Goal: Task Accomplishment & Management: Manage account settings

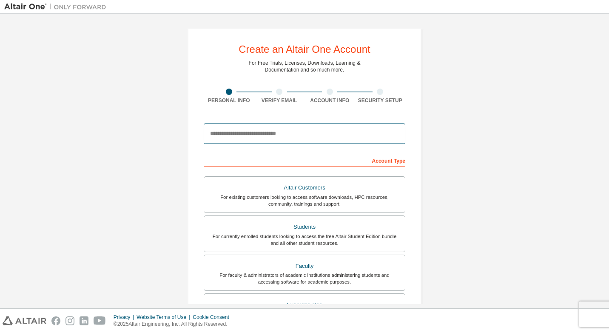
click at [299, 135] on input "email" at bounding box center [305, 133] width 202 height 20
paste input "**********"
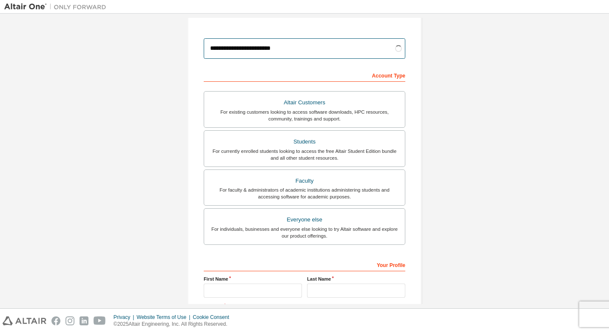
scroll to position [128, 0]
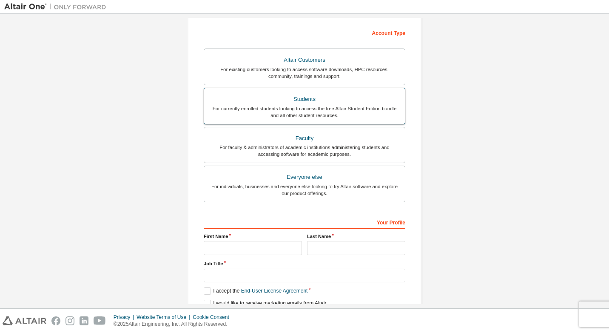
type input "**********"
click at [305, 110] on div "For currently enrolled students looking to access the free Altair Student Editi…" at bounding box center [304, 112] width 191 height 14
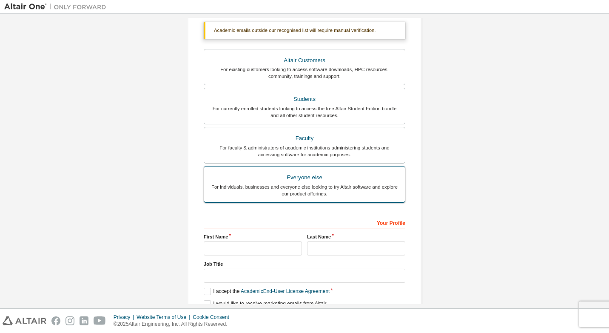
scroll to position [170, 0]
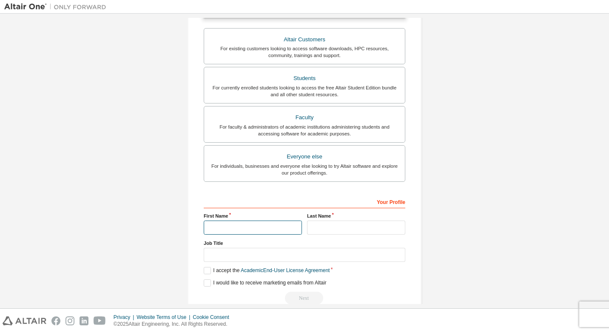
click at [270, 227] on input "text" at bounding box center [253, 227] width 98 height 14
type input "******"
click at [368, 240] on label "Job Title" at bounding box center [305, 243] width 202 height 7
click at [372, 229] on input "text" at bounding box center [356, 227] width 98 height 14
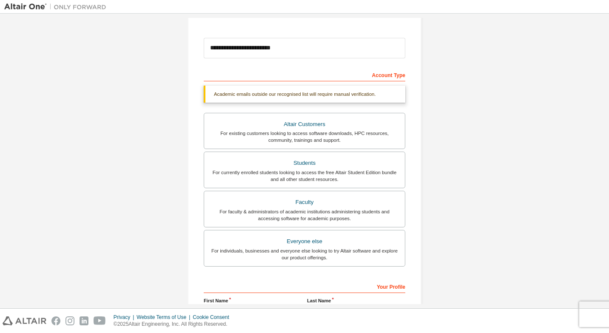
scroll to position [187, 0]
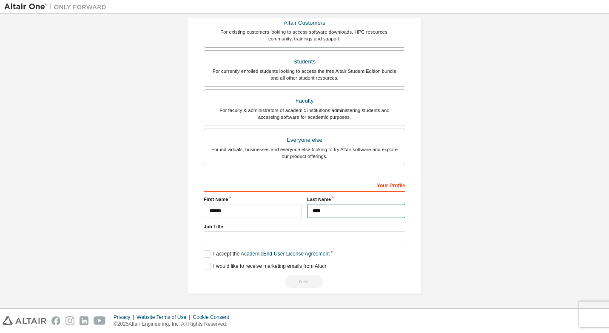
type input "****"
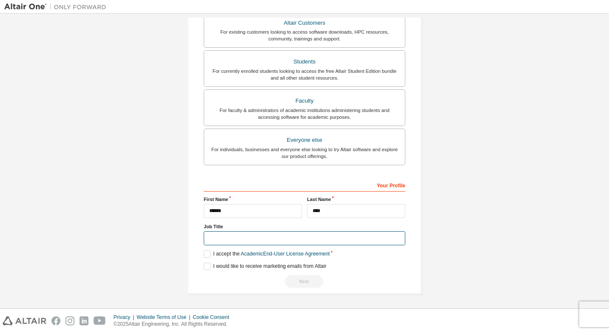
click at [279, 237] on input "text" at bounding box center [305, 238] width 202 height 14
click at [207, 253] on label "I accept the Academic End-User License Agreement" at bounding box center [267, 253] width 126 height 7
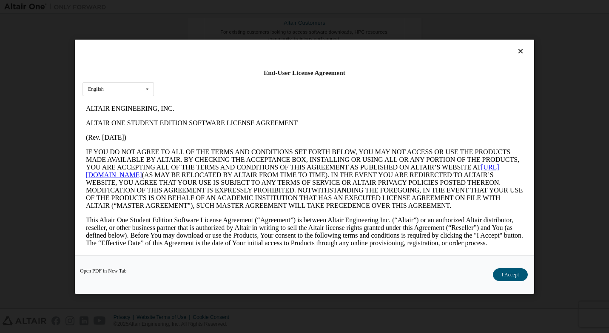
scroll to position [0, 0]
click at [519, 273] on button "I Accept" at bounding box center [510, 274] width 35 height 13
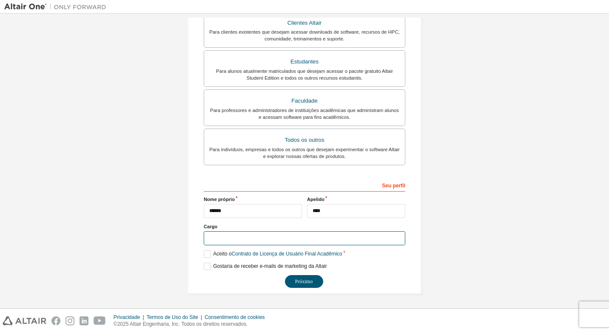
click at [222, 239] on input "text" at bounding box center [305, 238] width 202 height 14
type input "*********"
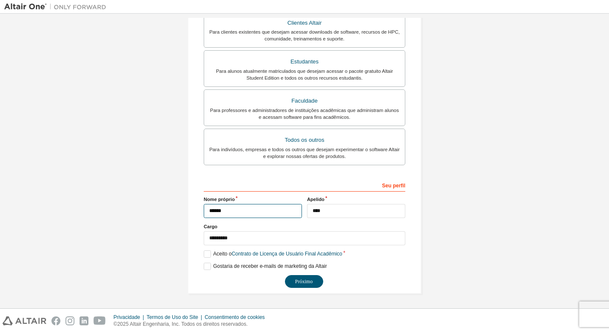
click at [212, 210] on input "******" at bounding box center [253, 211] width 98 height 14
type input "******"
click at [316, 210] on input "****" at bounding box center [356, 211] width 98 height 14
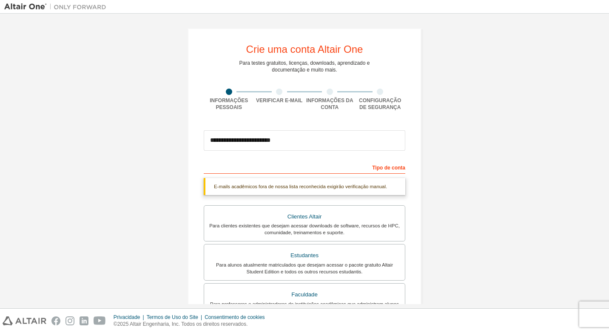
type input "****"
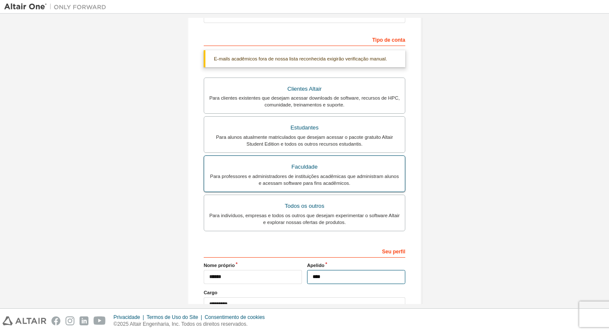
scroll to position [194, 0]
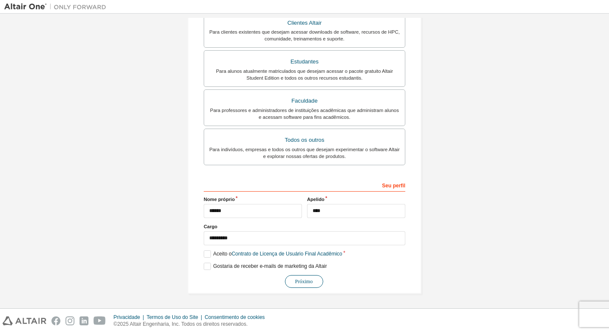
click at [305, 281] on button "Próximo" at bounding box center [304, 281] width 38 height 13
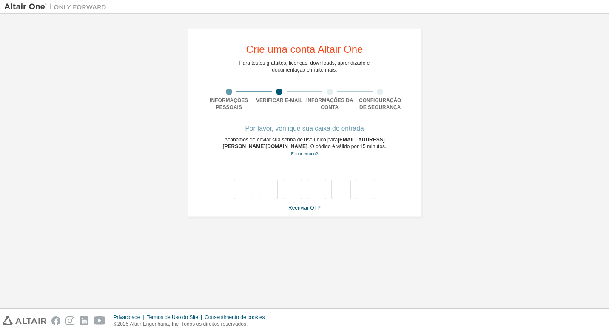
type input "*"
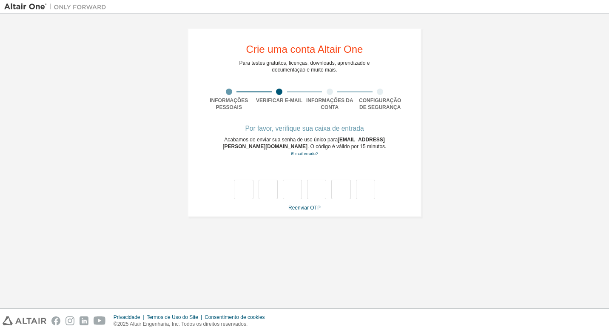
type input "*"
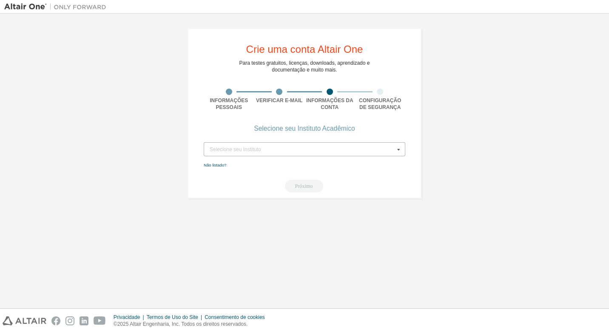
click at [281, 148] on div "Selecione seu Instituto" at bounding box center [302, 149] width 185 height 5
click at [315, 163] on div "Digite pelo menos 3 caracteres para começar a obter resultados." at bounding box center [305, 162] width 190 height 5
click at [442, 220] on div "Crie uma conta Altair One Para testes gratuitos, licenças, downloads, aprendiza…" at bounding box center [304, 161] width 601 height 286
click at [275, 147] on div "Selecione seu Instituto" at bounding box center [302, 149] width 185 height 5
type input "****"
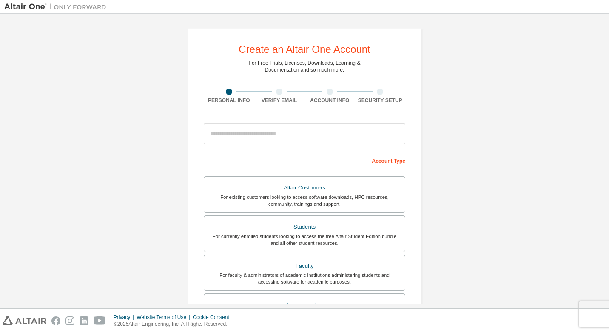
click at [279, 120] on div at bounding box center [305, 133] width 202 height 29
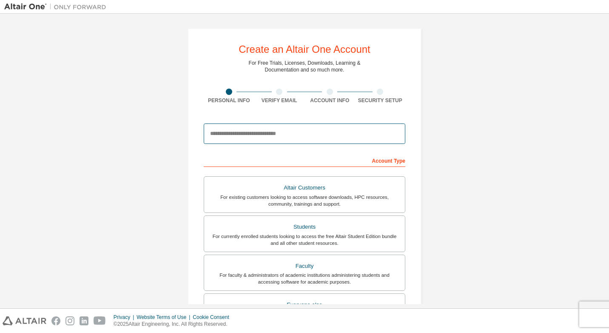
click at [272, 133] on input "email" at bounding box center [305, 133] width 202 height 20
paste input "**********"
type input "**********"
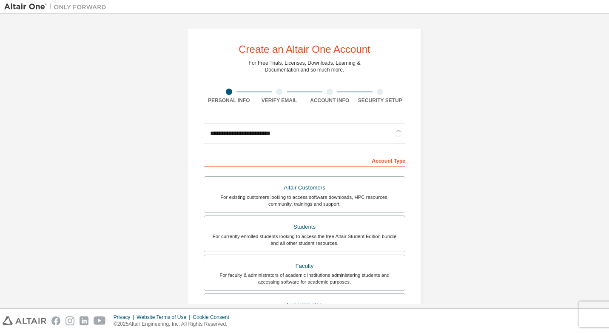
click at [142, 137] on div "**********" at bounding box center [304, 243] width 601 height 451
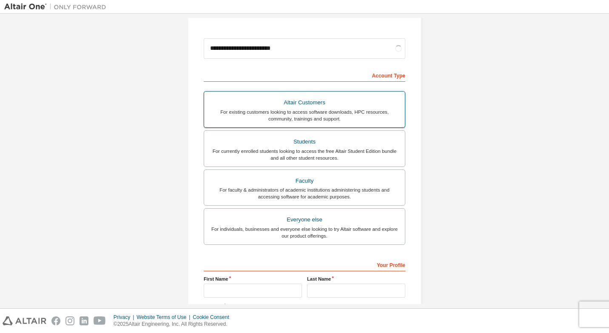
click at [320, 143] on div "Students" at bounding box center [304, 142] width 191 height 12
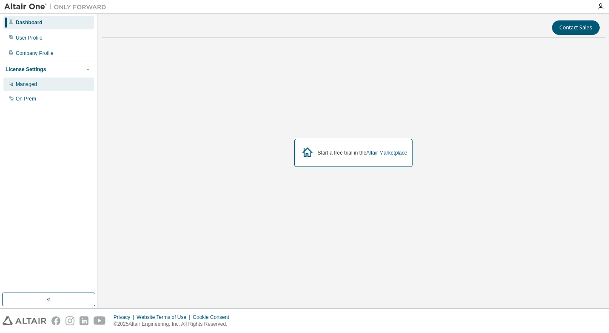
click at [27, 84] on div "Managed" at bounding box center [26, 84] width 21 height 7
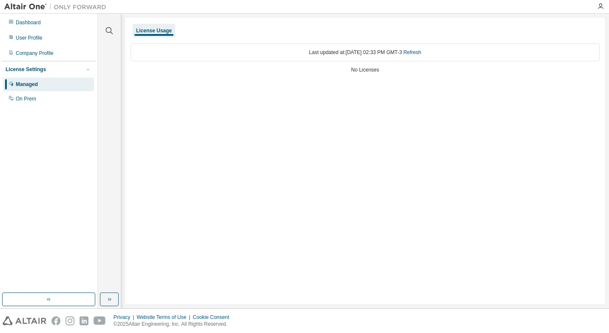
click at [520, 31] on div "License Usage" at bounding box center [365, 30] width 469 height 15
click at [25, 11] on div at bounding box center [55, 6] width 111 height 13
click at [24, 19] on div "Dashboard" at bounding box center [28, 22] width 25 height 7
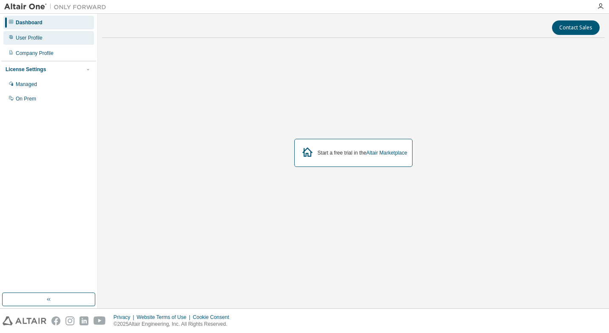
click at [76, 32] on div "User Profile" at bounding box center [48, 38] width 91 height 14
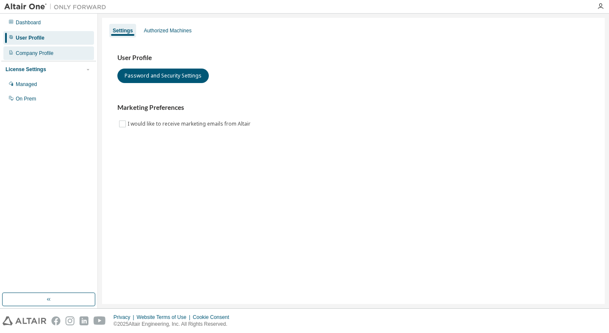
click at [59, 48] on div "Company Profile" at bounding box center [48, 53] width 91 height 14
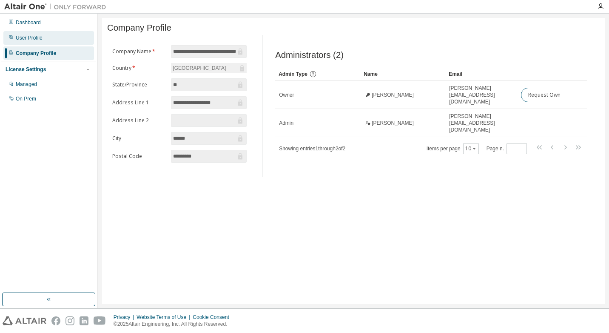
click at [46, 33] on div "User Profile" at bounding box center [48, 38] width 91 height 14
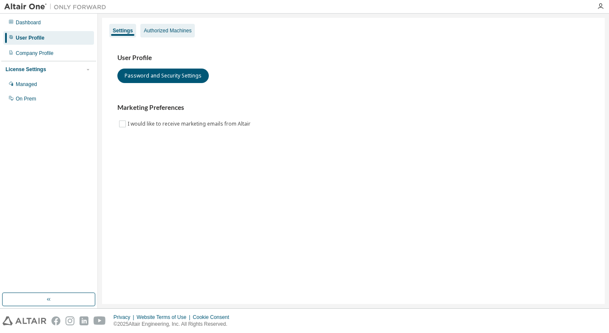
click at [156, 29] on div "Authorized Machines" at bounding box center [168, 30] width 48 height 7
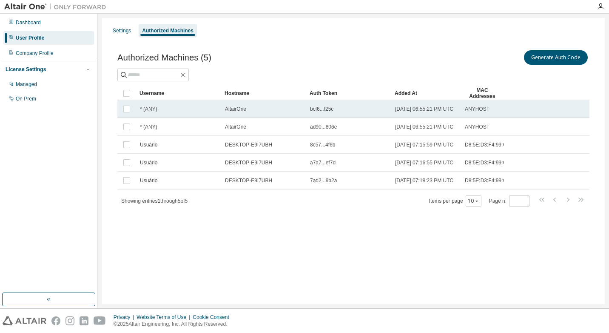
click at [127, 105] on td at bounding box center [126, 109] width 19 height 18
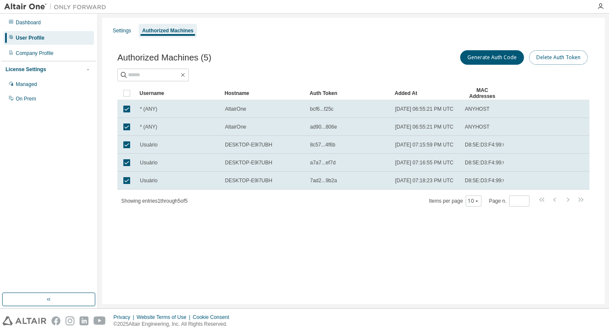
click at [572, 55] on button "Delete Auth Token" at bounding box center [558, 57] width 59 height 14
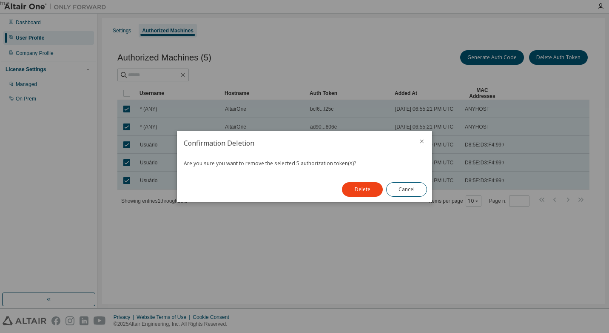
click at [365, 197] on div "Delete Cancel" at bounding box center [384, 189] width 95 height 25
click at [364, 191] on button "Delete" at bounding box center [362, 189] width 41 height 14
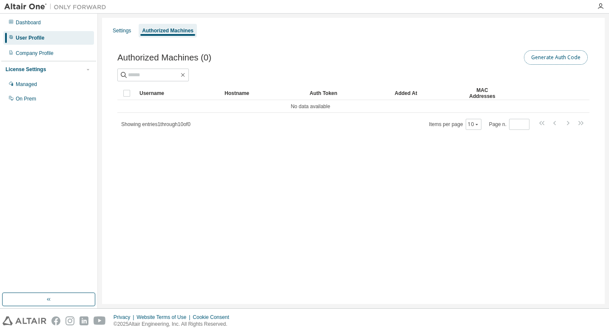
click at [563, 61] on button "Generate Auth Code" at bounding box center [556, 57] width 64 height 14
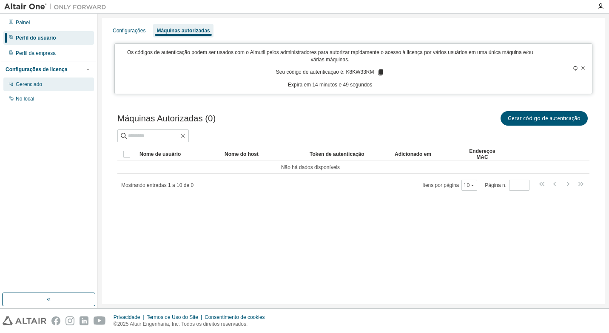
click at [50, 80] on div "Gerenciado" at bounding box center [48, 84] width 91 height 14
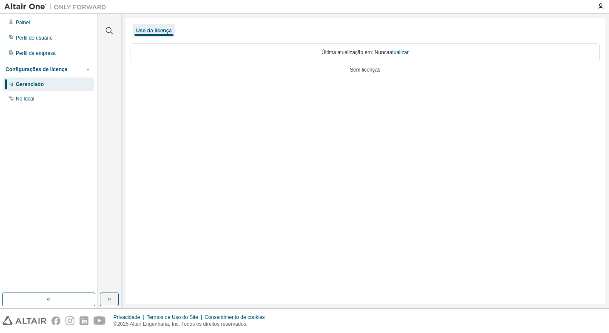
click at [27, 45] on div "Painel Perfil do usuário Perfil da empresa Configurações de licença Gerenciado …" at bounding box center [48, 60] width 95 height 91
click at [27, 46] on div "Painel Perfil do usuário Perfil da empresa Configurações de licença Gerenciado …" at bounding box center [48, 60] width 95 height 91
click at [27, 49] on div "Perfil da empresa" at bounding box center [48, 53] width 91 height 14
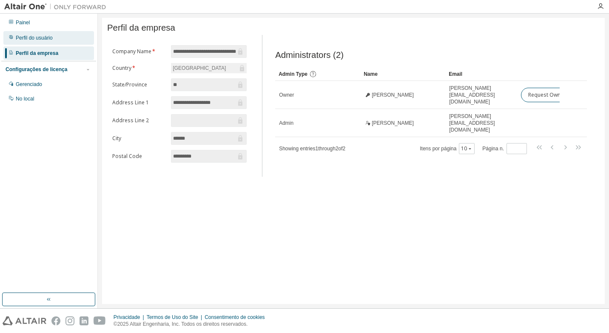
click at [32, 38] on div "Perfil do usuário" at bounding box center [34, 37] width 37 height 7
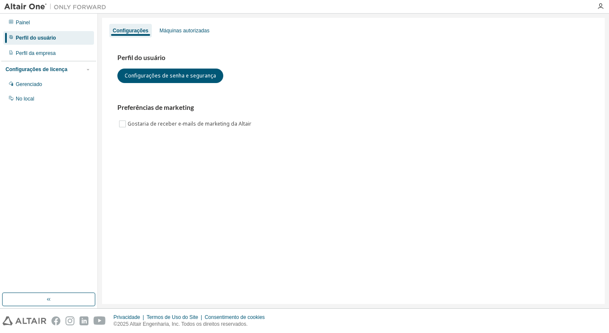
click at [40, 52] on div "Perfil da empresa" at bounding box center [36, 53] width 40 height 7
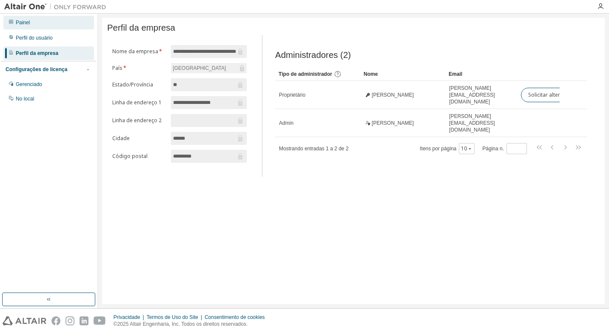
click at [43, 16] on div "Painel" at bounding box center [48, 23] width 91 height 14
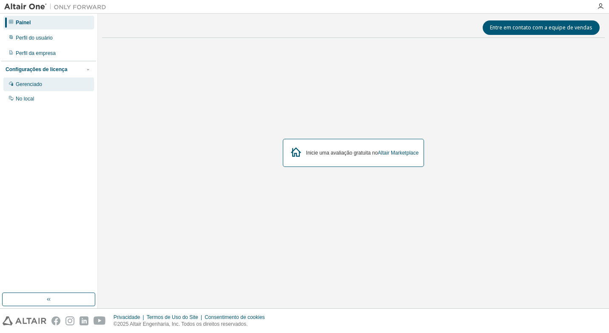
click at [52, 81] on div "Gerenciado" at bounding box center [48, 84] width 91 height 14
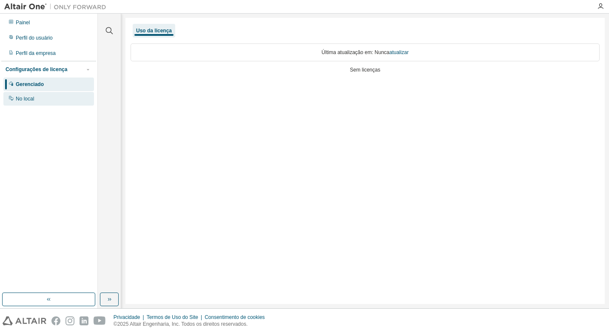
click at [51, 101] on div "No local" at bounding box center [48, 99] width 91 height 14
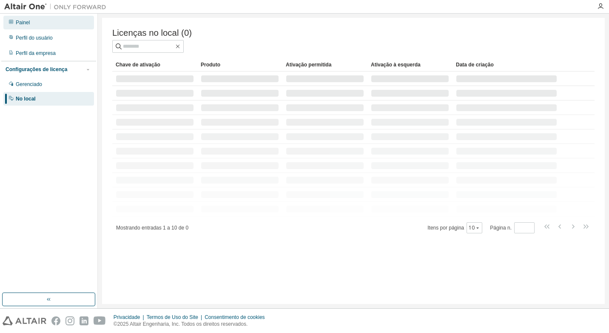
click at [45, 23] on div "Painel" at bounding box center [48, 23] width 91 height 14
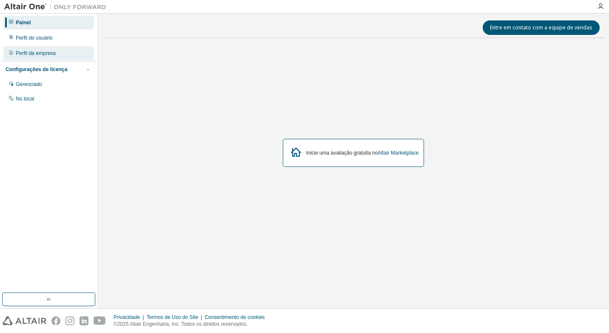
click at [41, 53] on div "Perfil da empresa" at bounding box center [36, 53] width 40 height 7
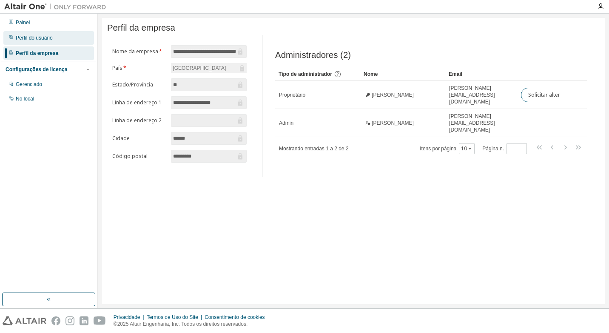
click at [47, 37] on div "Perfil do usuário" at bounding box center [34, 37] width 37 height 7
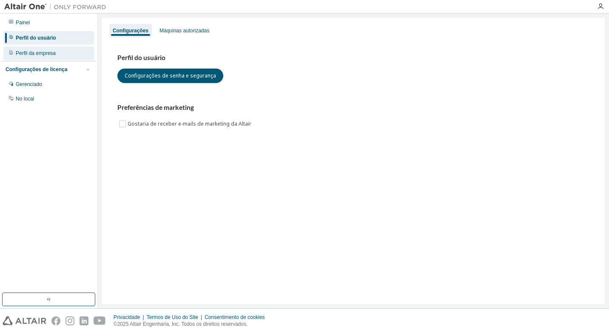
click at [45, 53] on div "Perfil da empresa" at bounding box center [36, 53] width 40 height 7
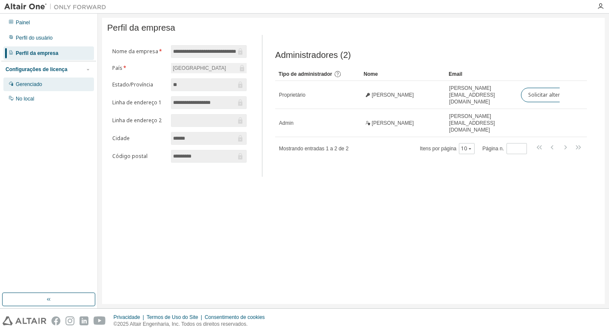
click at [20, 82] on div "Gerenciado" at bounding box center [29, 84] width 26 height 7
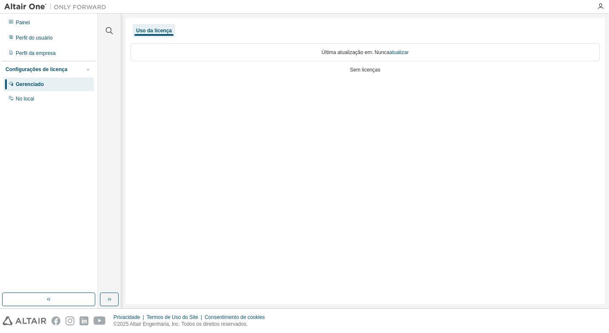
click at [206, 9] on div at bounding box center [352, 6] width 482 height 13
click at [32, 42] on div "Perfil do usuário" at bounding box center [48, 38] width 91 height 14
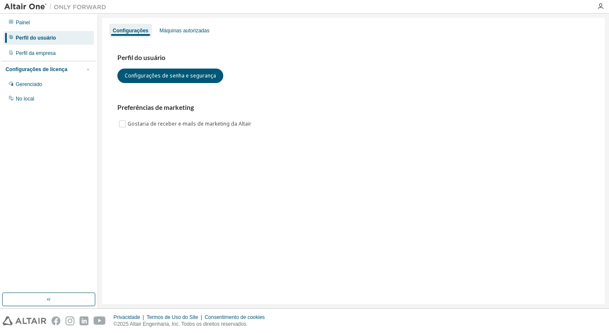
click at [185, 23] on div "Configurações Máquinas autorizadas" at bounding box center [353, 30] width 493 height 15
click at [186, 25] on div "Máquinas autorizadas" at bounding box center [184, 31] width 57 height 14
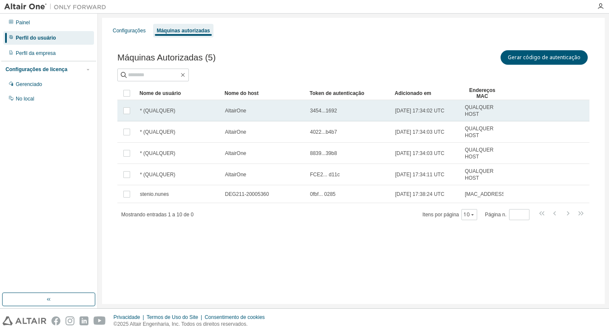
click at [128, 102] on td at bounding box center [126, 110] width 19 height 21
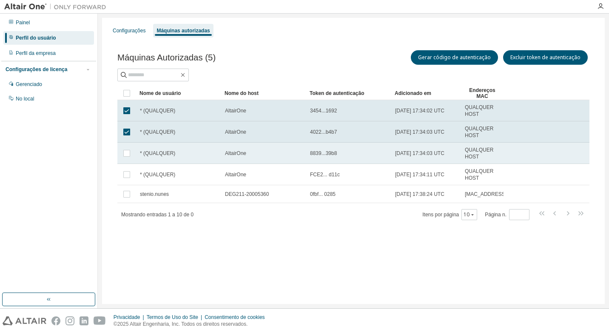
click at [130, 148] on td at bounding box center [126, 153] width 19 height 21
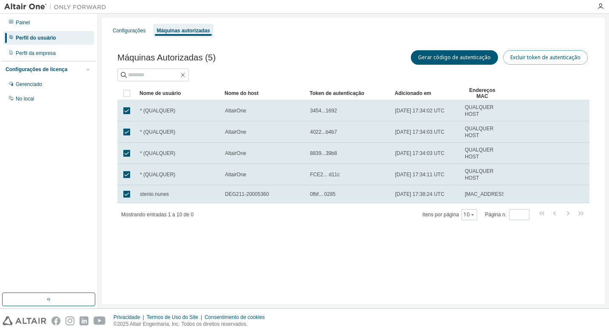
click at [514, 56] on button "Excluir token de autenticação" at bounding box center [545, 57] width 85 height 14
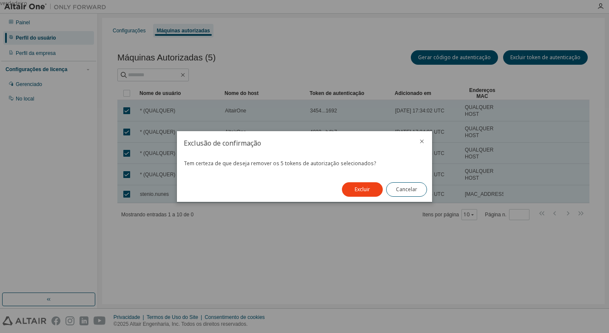
click at [375, 180] on div "Excluir Cancelar" at bounding box center [384, 189] width 95 height 25
click at [373, 182] on button "Excluir" at bounding box center [362, 189] width 41 height 14
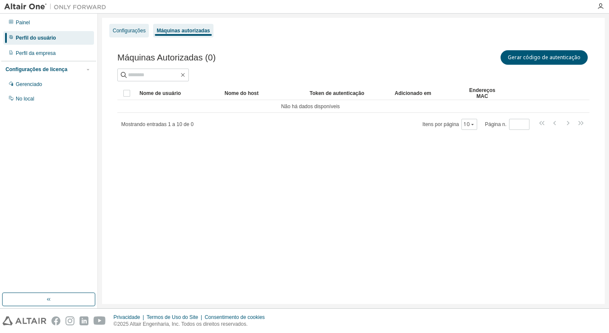
click at [117, 25] on div "Configurações" at bounding box center [129, 31] width 40 height 14
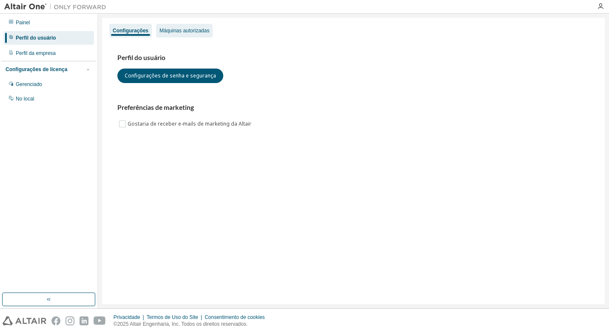
click at [183, 37] on div "Máquinas autorizadas" at bounding box center [184, 31] width 57 height 14
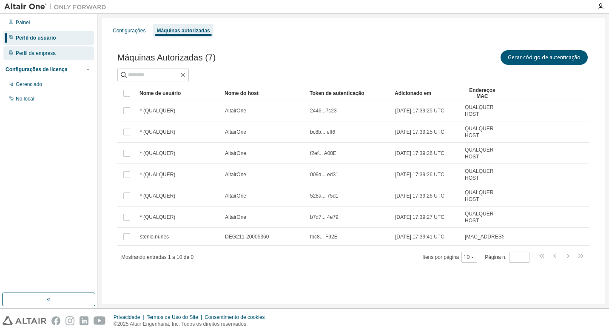
click at [32, 54] on div "Perfil da empresa" at bounding box center [36, 53] width 40 height 7
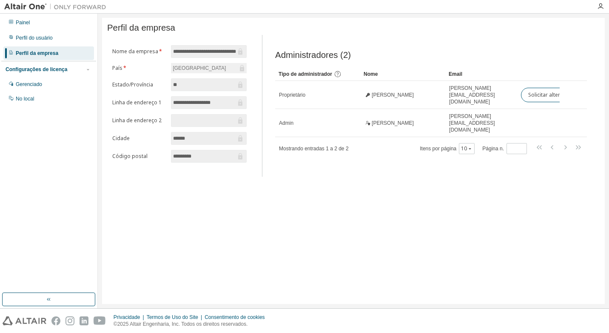
click at [463, 203] on div "**********" at bounding box center [353, 161] width 503 height 286
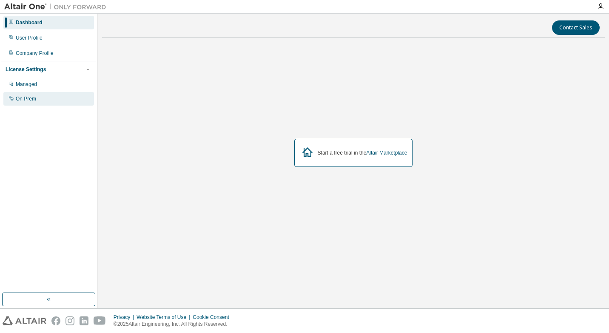
click at [36, 100] on div "On Prem" at bounding box center [26, 98] width 20 height 7
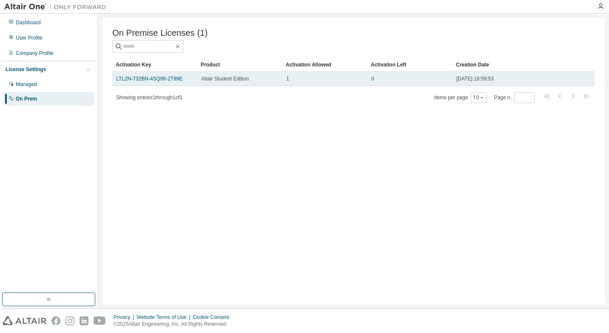
click at [200, 80] on td "Altair Student Edition" at bounding box center [239, 78] width 85 height 14
click at [144, 82] on link "LTL2N-732BN-4SQ96-2T89E" at bounding box center [149, 79] width 67 height 6
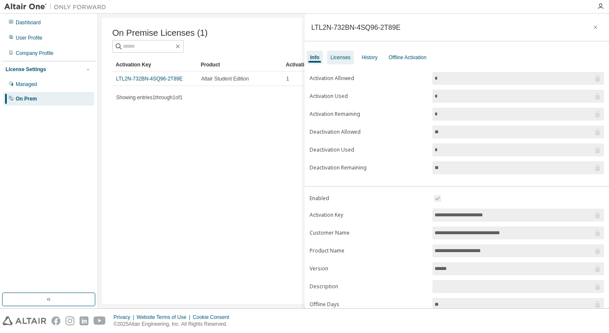
click at [339, 60] on div "Licenses" at bounding box center [341, 57] width 20 height 7
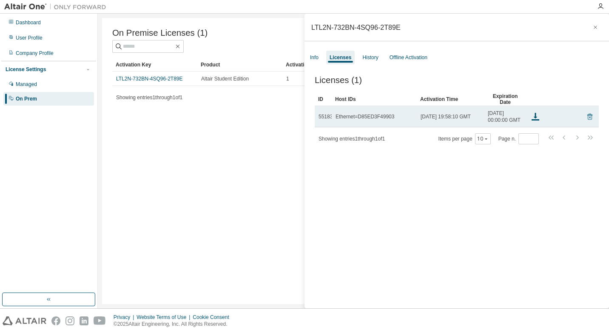
click at [586, 119] on icon at bounding box center [590, 116] width 8 height 10
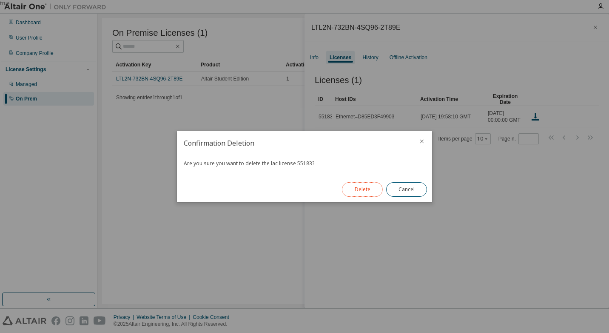
click at [361, 194] on button "Delete" at bounding box center [362, 189] width 41 height 14
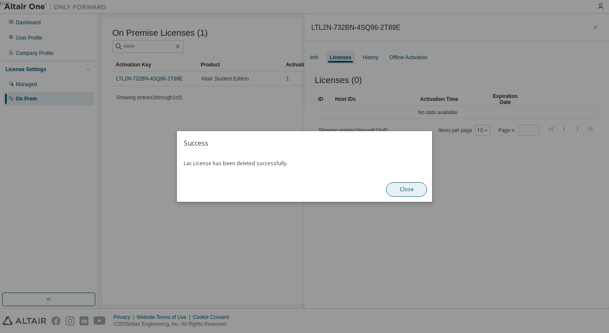
click at [413, 193] on button "Close" at bounding box center [406, 189] width 41 height 14
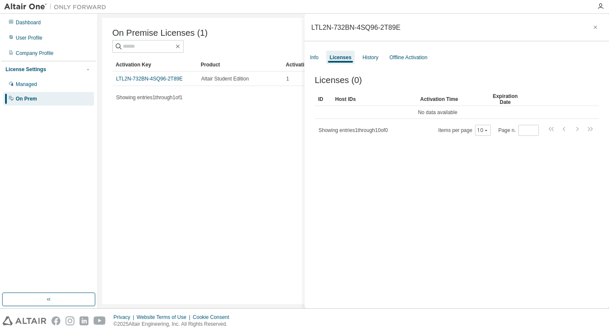
click at [458, 26] on div "LTL2N-732BN-4SQ96-2T89E" at bounding box center [457, 28] width 305 height 28
